Goal: Task Accomplishment & Management: Manage account settings

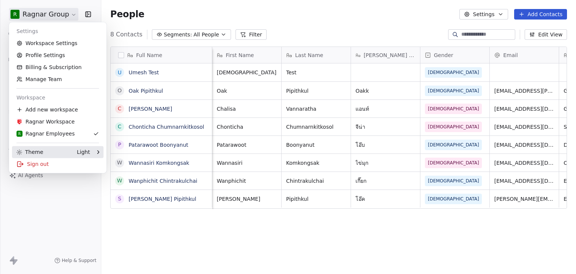
scroll to position [235, 469]
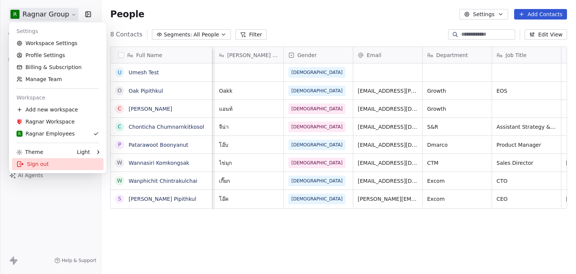
click at [43, 165] on div "Sign out" at bounding box center [58, 164] width 92 height 12
